Goal: Information Seeking & Learning: Learn about a topic

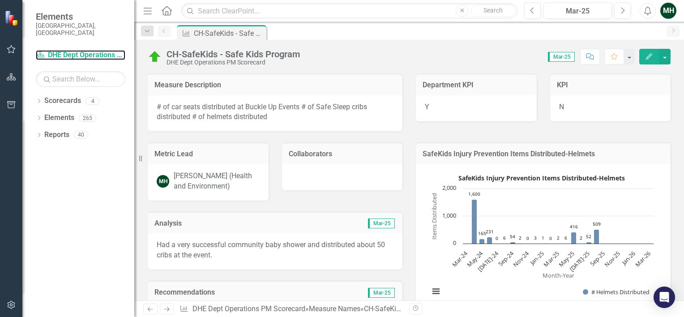
click at [82, 51] on link "Scorecard DHE Dept Operations PM Scorecard" at bounding box center [81, 55] width 90 height 10
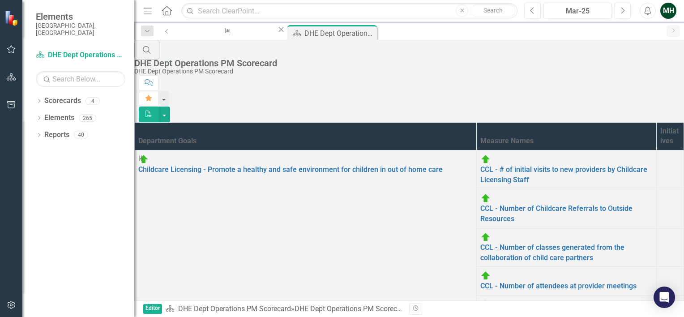
scroll to position [128, 0]
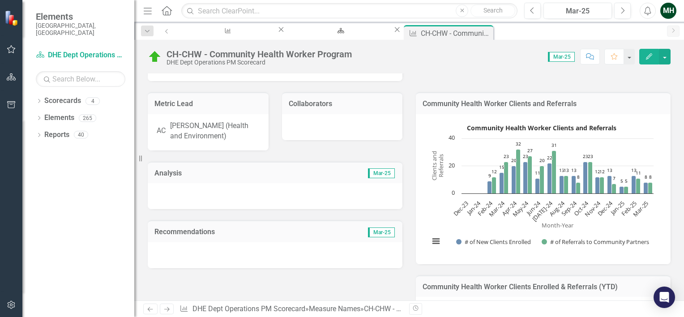
scroll to position [50, 0]
click at [436, 237] on button "View chart menu, Community Health Worker Clients and Referrals" at bounding box center [436, 241] width 13 height 13
click at [379, 290] on div "Metric Lead AC [PERSON_NAME] (Health and Environment) Collaborators Analysis Ma…" at bounding box center [409, 264] width 536 height 366
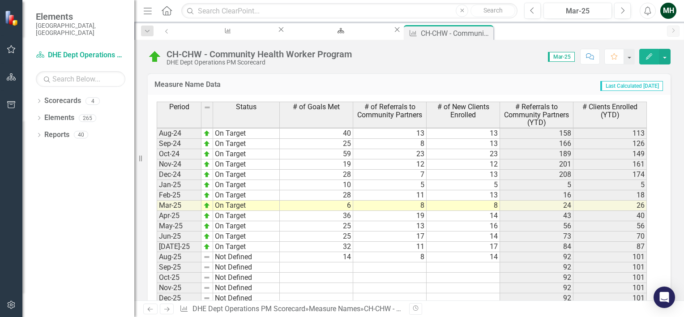
scroll to position [438, 0]
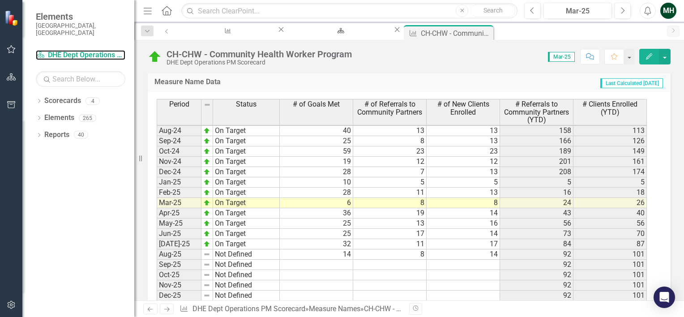
click at [78, 50] on link "Scorecard DHE Dept Operations PM Scorecard" at bounding box center [81, 55] width 90 height 10
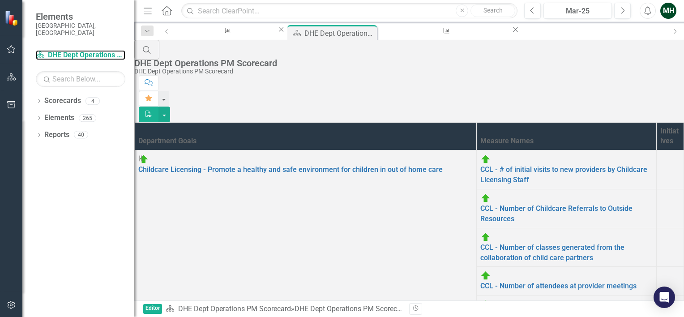
scroll to position [335, 0]
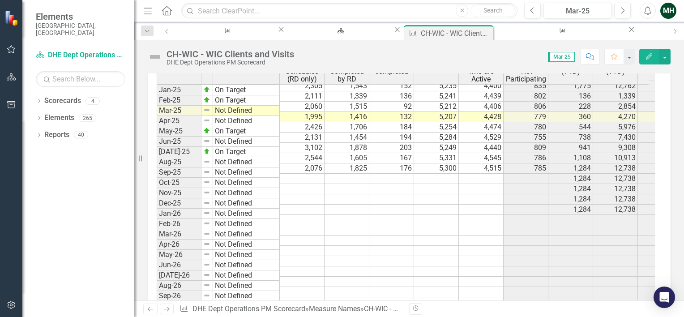
scroll to position [1235, 0]
click at [97, 50] on link "Scorecard DHE Dept Operations PM Scorecard" at bounding box center [81, 55] width 90 height 10
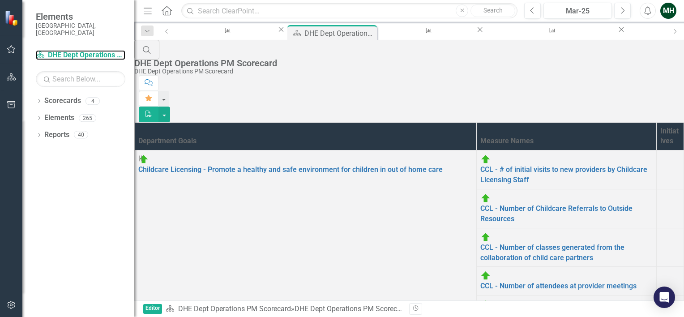
scroll to position [335, 0]
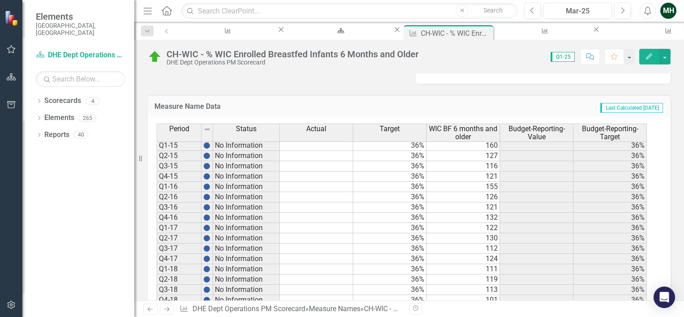
scroll to position [12, 0]
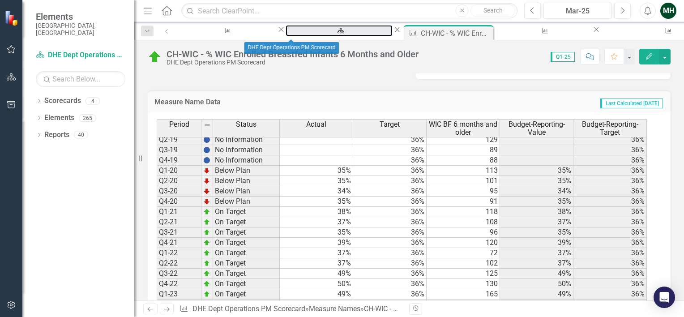
click at [299, 34] on div "DHE Dept Operations PM Scorecard" at bounding box center [339, 39] width 91 height 11
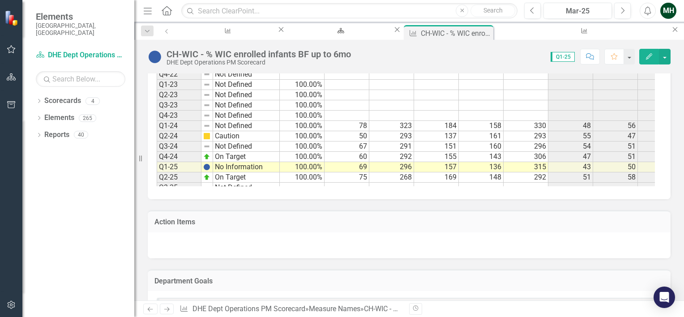
click at [157, 96] on div "Period Status Target % Infants Exclusively BF for 1st 6 mo # Infants Exclusivel…" at bounding box center [157, 17] width 0 height 454
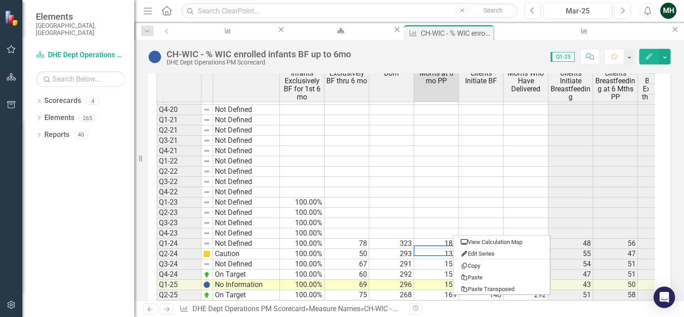
scroll to position [233, 0]
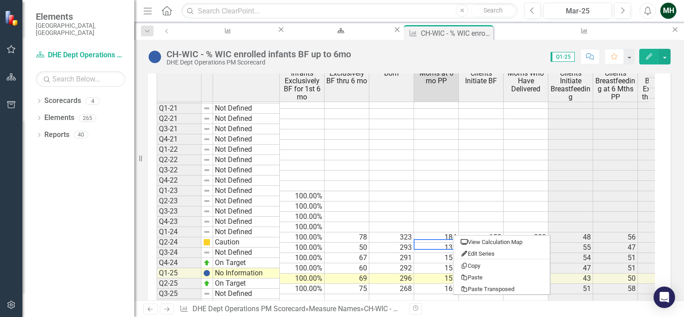
click at [0, 0] on icon "Close" at bounding box center [0, 0] width 0 height 0
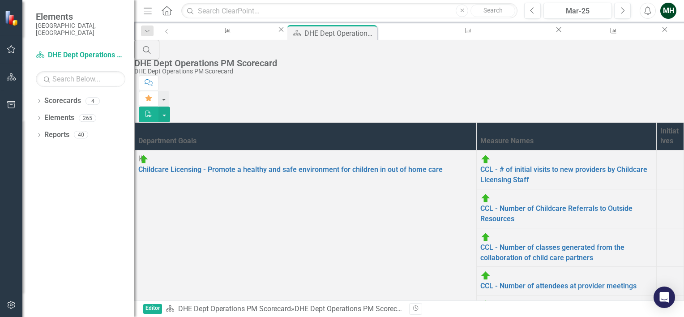
scroll to position [335, 0]
